Goal: Check status

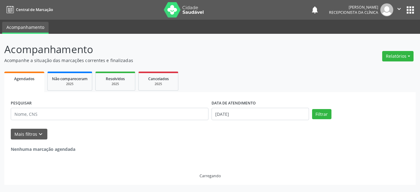
select select "8"
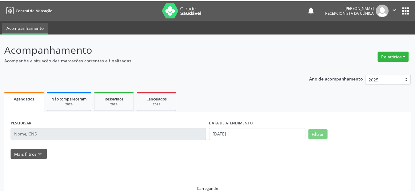
scroll to position [11, 0]
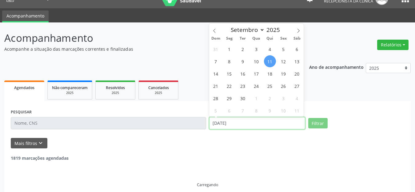
click at [252, 124] on input "[DATE]" at bounding box center [257, 123] width 96 height 12
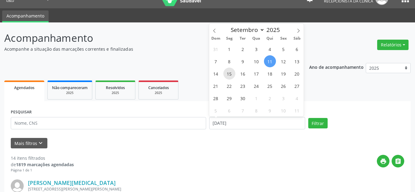
click at [230, 73] on span "15" at bounding box center [229, 74] width 12 height 12
type input "[DATE]"
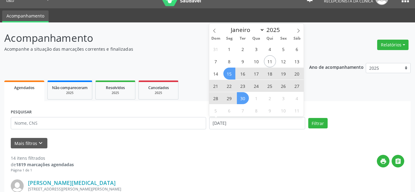
click at [242, 100] on span "30" at bounding box center [243, 98] width 12 height 12
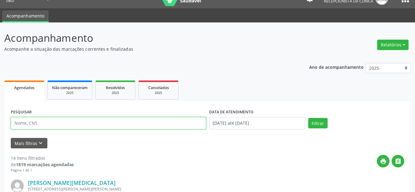
click at [133, 125] on input "text" at bounding box center [108, 123] width 195 height 12
type input "[PERSON_NAME]"
click at [308, 118] on button "Filtrar" at bounding box center [317, 123] width 19 height 10
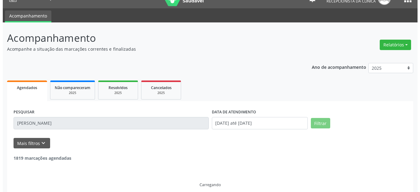
scroll to position [0, 0]
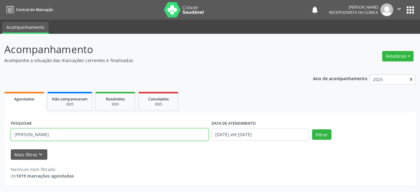
drag, startPoint x: 109, startPoint y: 135, endPoint x: 0, endPoint y: 150, distance: 110.2
click at [0, 150] on div "Acompanhamento Acompanhe a situação das marcações correntes e finalizadas Relat…" at bounding box center [210, 113] width 420 height 159
type input "[PERSON_NAME]"
click at [312, 130] on button "Filtrar" at bounding box center [321, 135] width 19 height 10
